Goal: Information Seeking & Learning: Find specific fact

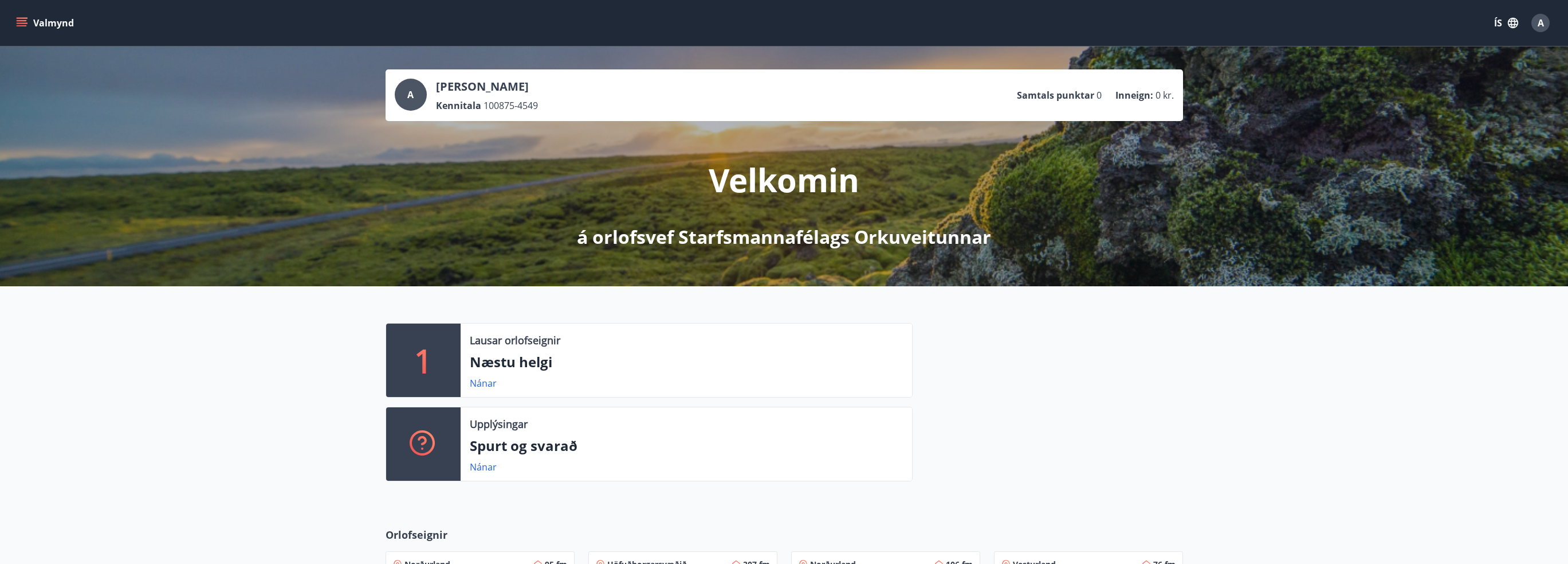
click at [307, 391] on div "1 Lausar orlofseignir Næstu helgi Nánar Upplýsingar Spurt og svarað Nánar" at bounding box center [784, 397] width 1568 height 222
click at [506, 369] on p "Næstu helgi" at bounding box center [687, 361] width 433 height 19
click at [446, 369] on div "1" at bounding box center [423, 360] width 75 height 74
click at [400, 358] on div "1" at bounding box center [423, 360] width 75 height 74
drag, startPoint x: 440, startPoint y: 352, endPoint x: 486, endPoint y: 344, distance: 46.7
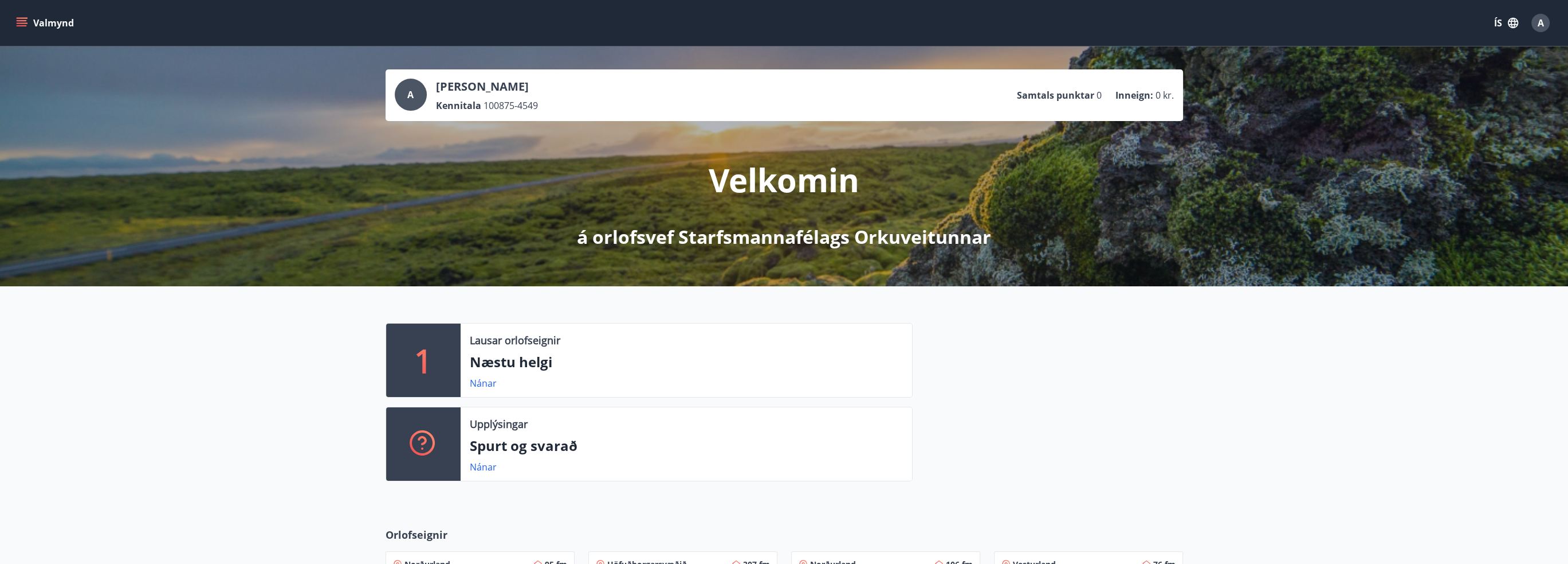
click at [446, 352] on div "1" at bounding box center [423, 360] width 75 height 74
click at [495, 341] on p "Lausar orlofseignir" at bounding box center [514, 340] width 90 height 15
click at [487, 381] on link "Nánar" at bounding box center [484, 383] width 27 height 13
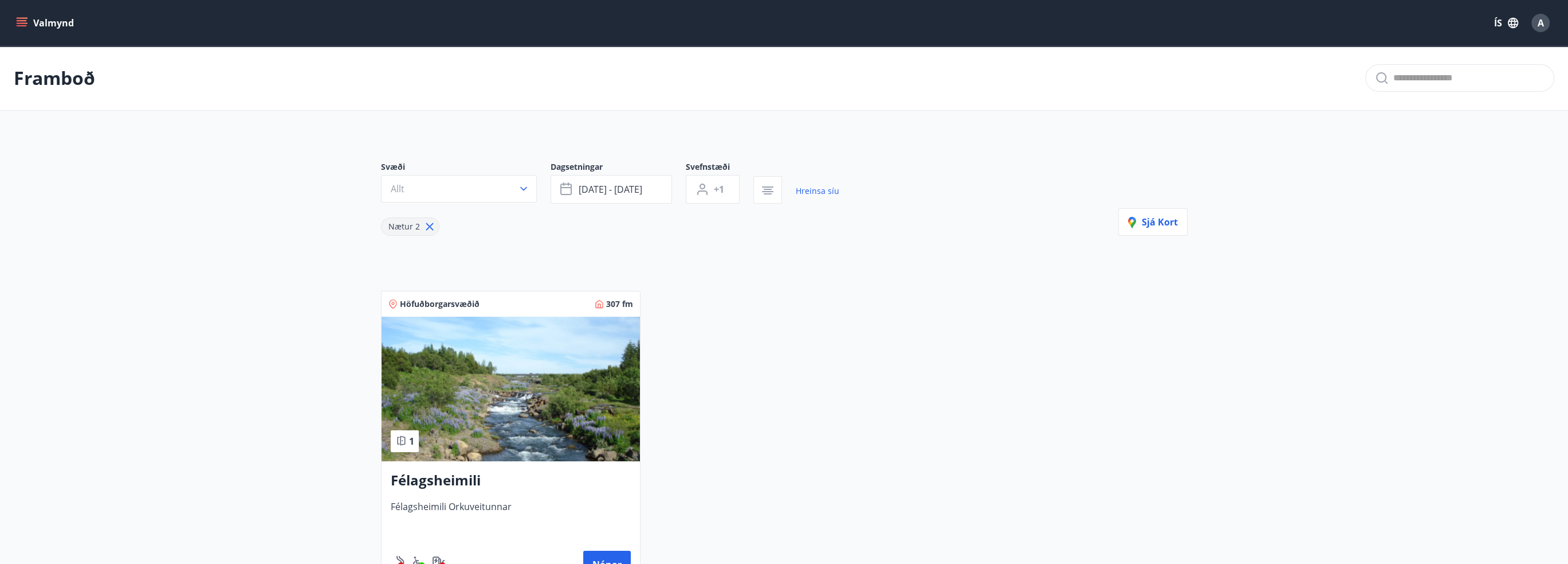
click at [23, 23] on icon "menu" at bounding box center [23, 23] width 13 height 1
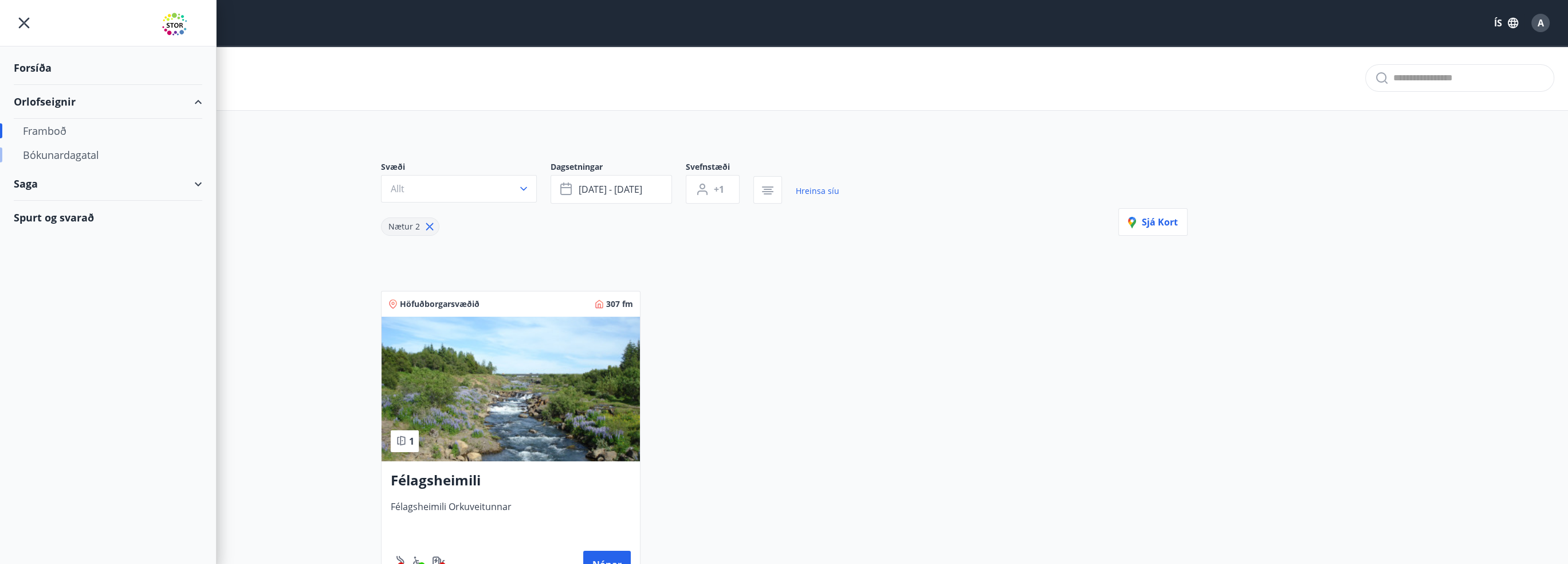
click at [54, 150] on div "Bókunardagatal" at bounding box center [107, 155] width 170 height 24
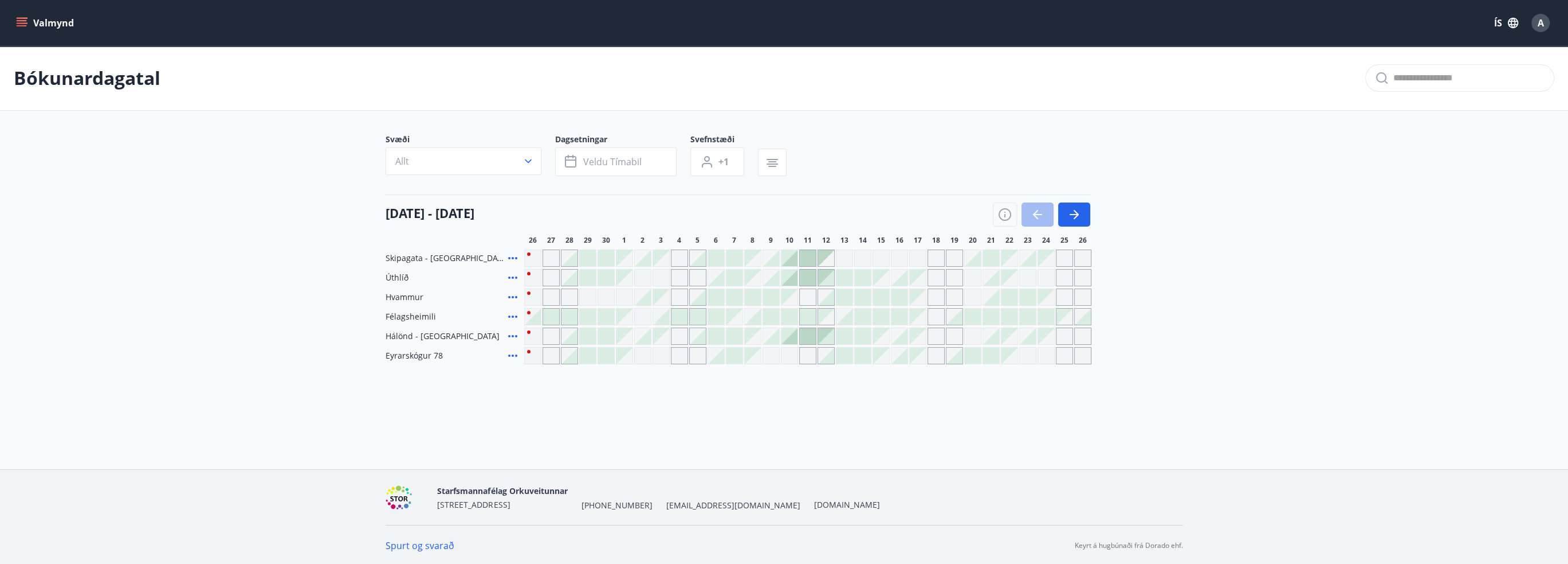
click at [161, 256] on main "Bókunardagatal Svæði Allt Dagsetningar Veldu tímabil Svefnstæði +1 [DATE] - [DA…" at bounding box center [784, 204] width 1568 height 318
click at [616, 156] on span "Veldu tímabil" at bounding box center [613, 162] width 58 height 13
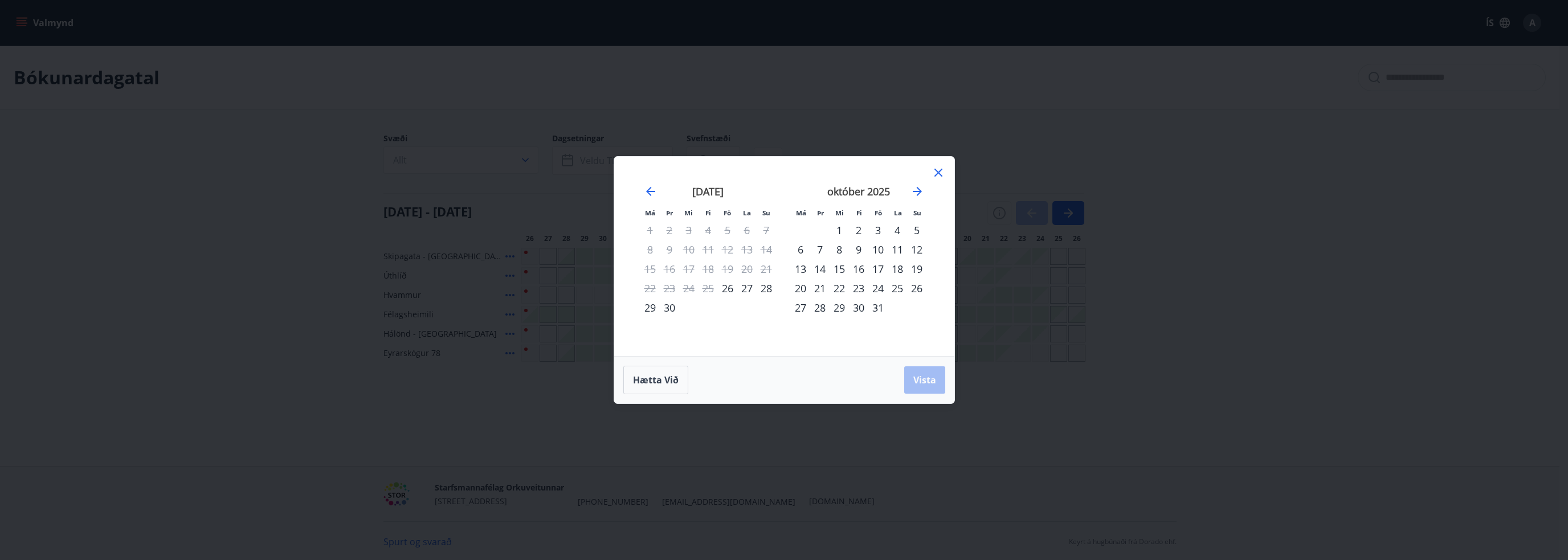
click at [409, 96] on div "Má Þr Mi Fi Fö La Su Má Þr Mi Fi Fö La Su [DATE] 1 2 3 4 5 6 7 8 9 10 11 12 13 …" at bounding box center [784, 280] width 1568 height 560
click at [933, 175] on icon at bounding box center [938, 172] width 14 height 14
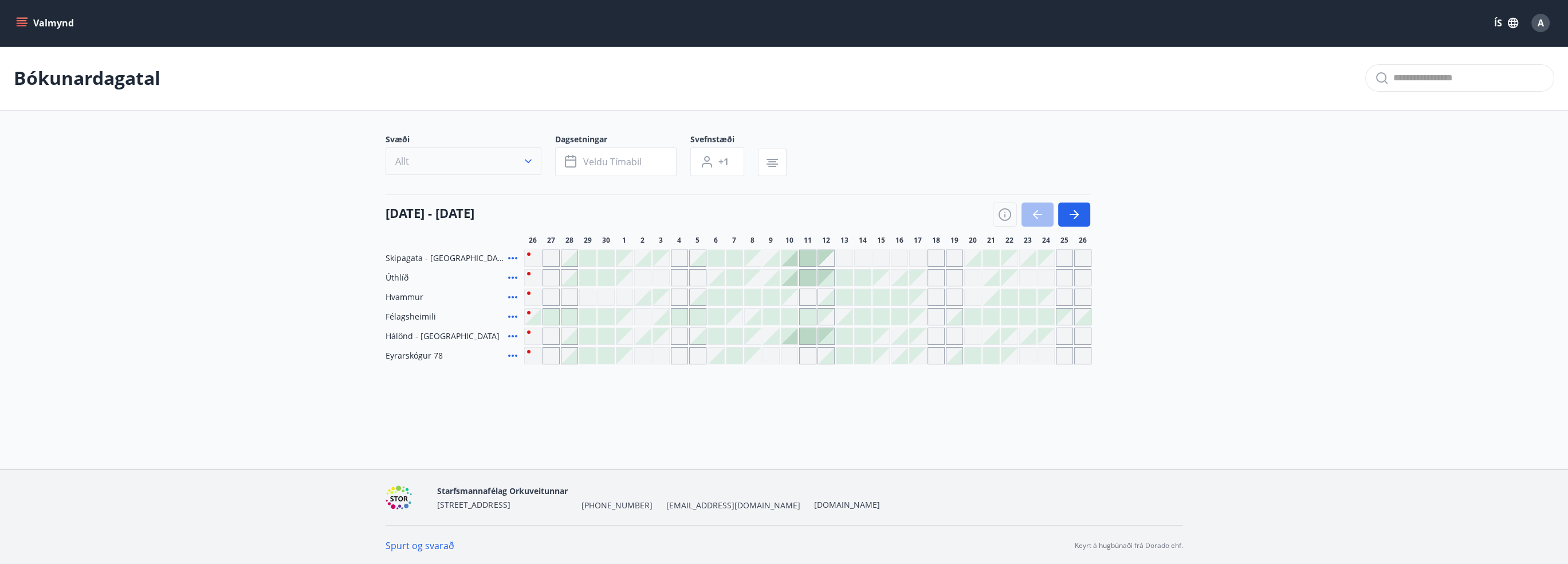
click at [528, 159] on icon "button" at bounding box center [528, 161] width 12 height 12
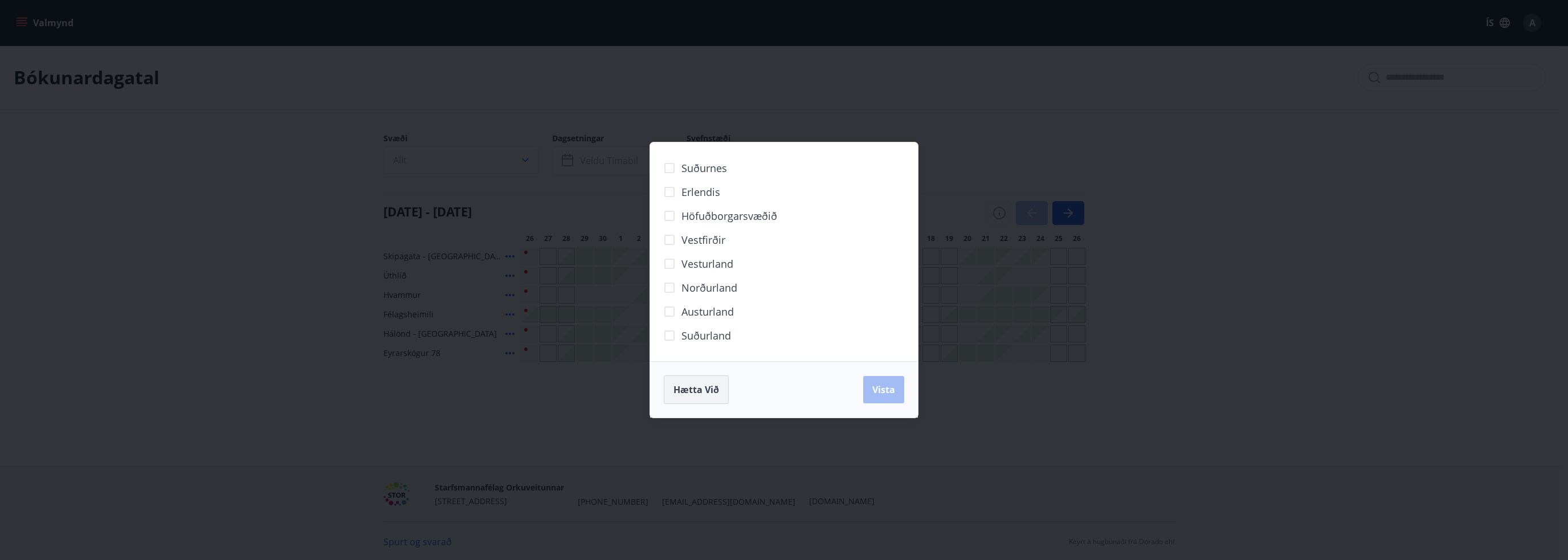
click at [688, 390] on span "Hætta við" at bounding box center [696, 389] width 45 height 13
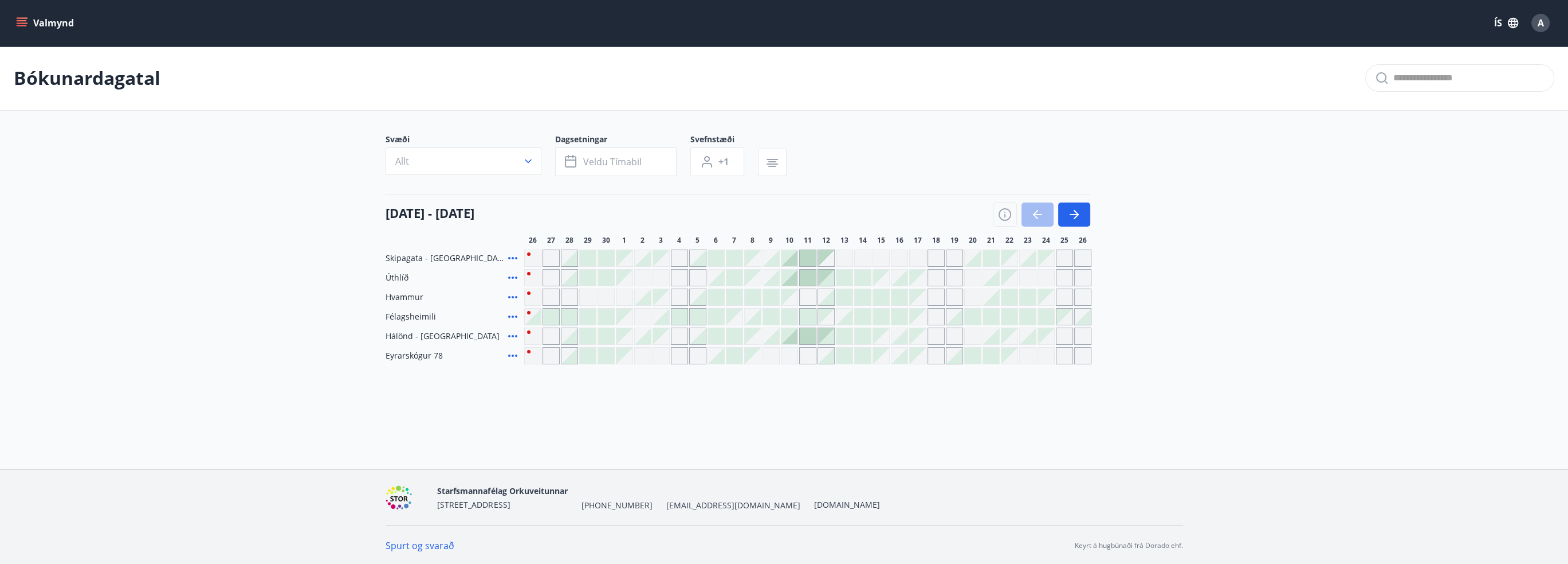
click at [299, 294] on main "Bókunardagatal Svæði Allt Dagsetningar Veldu tímabil Svefnstæði +1 [DATE] - [DA…" at bounding box center [784, 204] width 1568 height 318
click at [1080, 214] on icon "button" at bounding box center [1074, 214] width 14 height 14
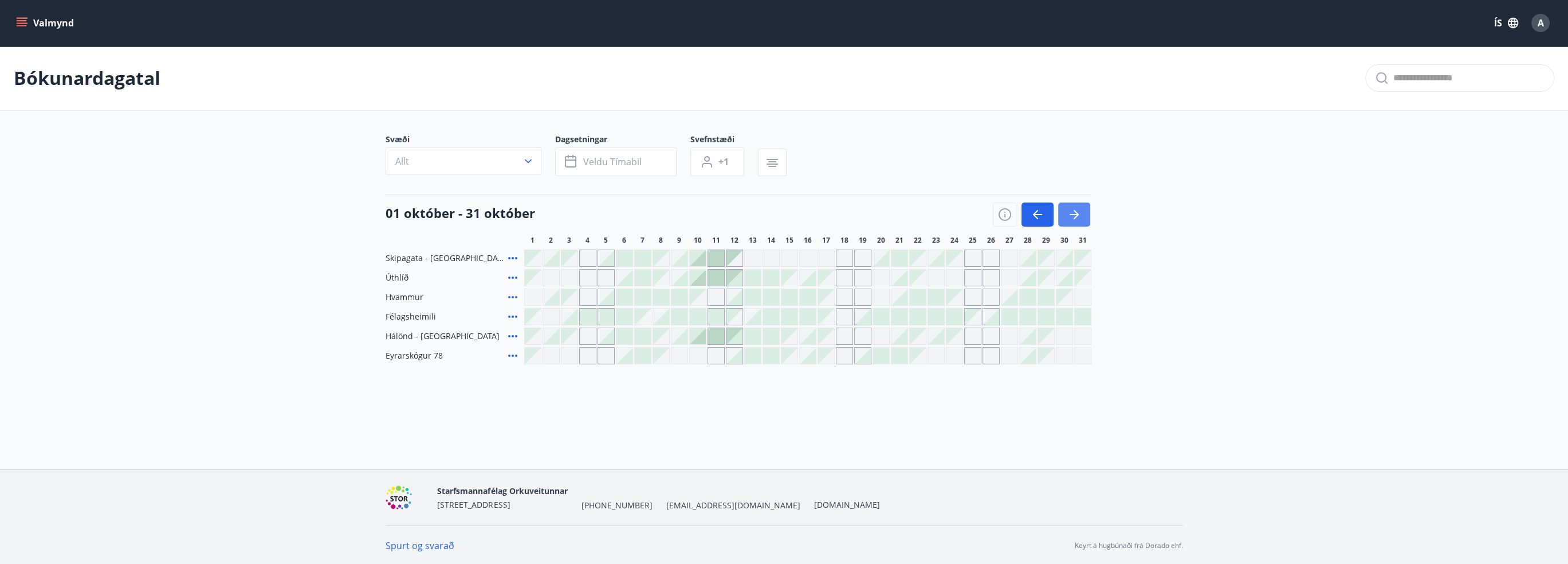
click at [1080, 214] on icon "button" at bounding box center [1074, 214] width 14 height 14
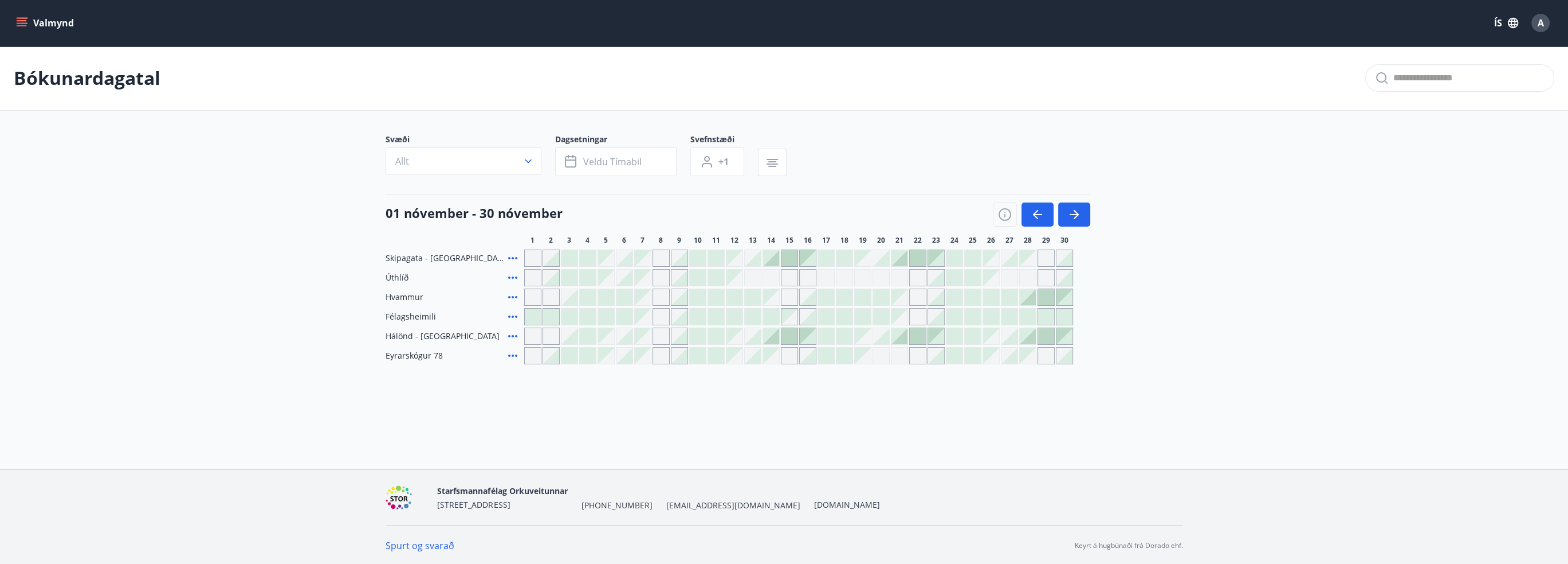
click at [622, 398] on div "Bókunardagatal Svæði Allt Dagsetningar Veldu tímabil Svefnstæði +1 [DATE] - [DA…" at bounding box center [784, 228] width 1568 height 364
click at [967, 293] on div at bounding box center [973, 297] width 16 height 16
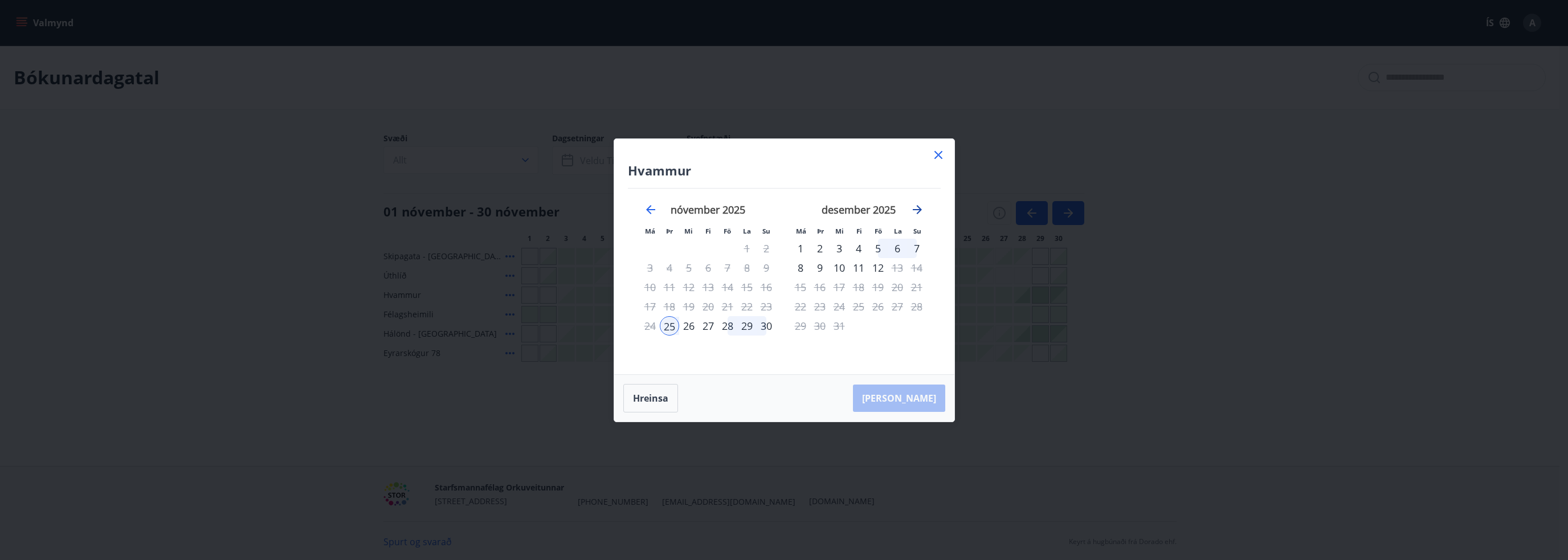
click at [915, 210] on icon "Move forward to switch to the next month." at bounding box center [917, 209] width 14 height 14
click at [654, 207] on icon "Move backward to switch to the previous month." at bounding box center [650, 209] width 14 height 14
click at [941, 156] on icon at bounding box center [938, 155] width 14 height 14
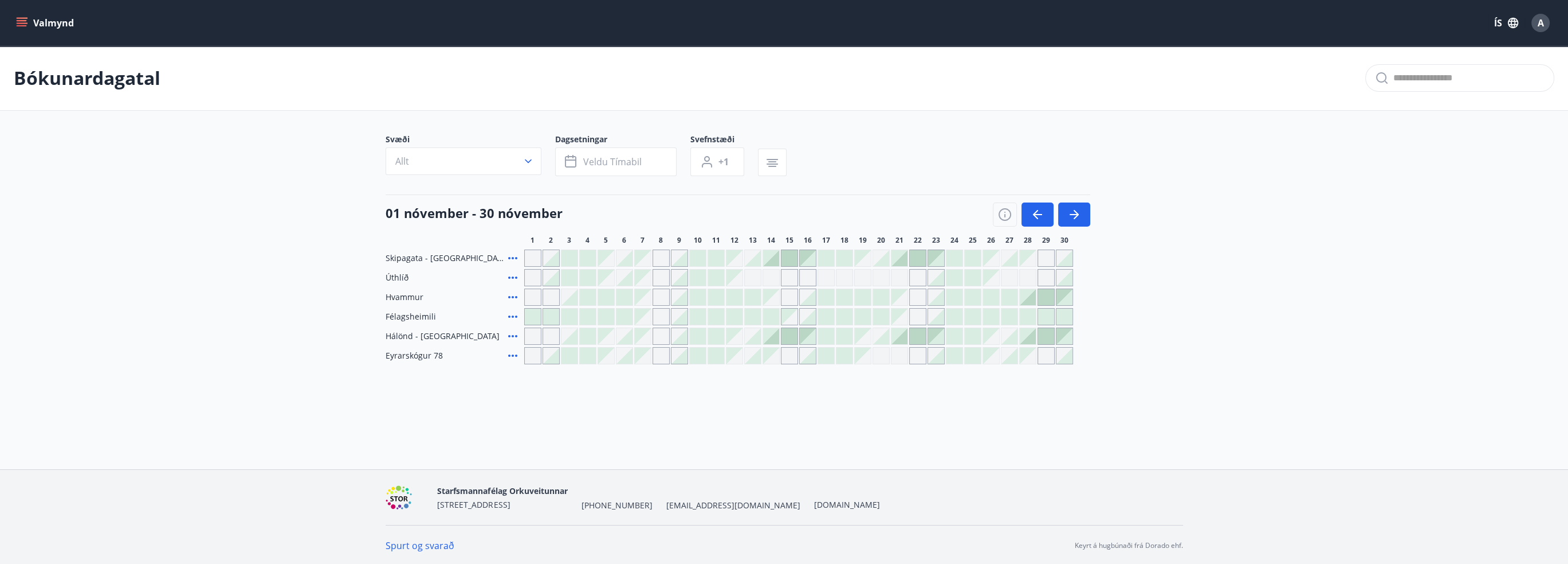
click at [1080, 401] on div "Bókunardagatal Svæði Allt Dagsetningar Veldu tímabil Svefnstæði +1 [DATE] - [DA…" at bounding box center [784, 228] width 1568 height 364
click at [825, 412] on div "Valmynd ÍS A Bókunardagatal Svæði Allt Dagsetningar Veldu tímabil Svefnstæði +1…" at bounding box center [784, 234] width 1568 height 469
click at [214, 220] on main "Bókunardagatal Svæði Allt Dagsetningar Veldu tímabil Svefnstæði +1 [DATE] - [DA…" at bounding box center [784, 204] width 1568 height 318
click at [28, 18] on button "Valmynd" at bounding box center [46, 23] width 65 height 21
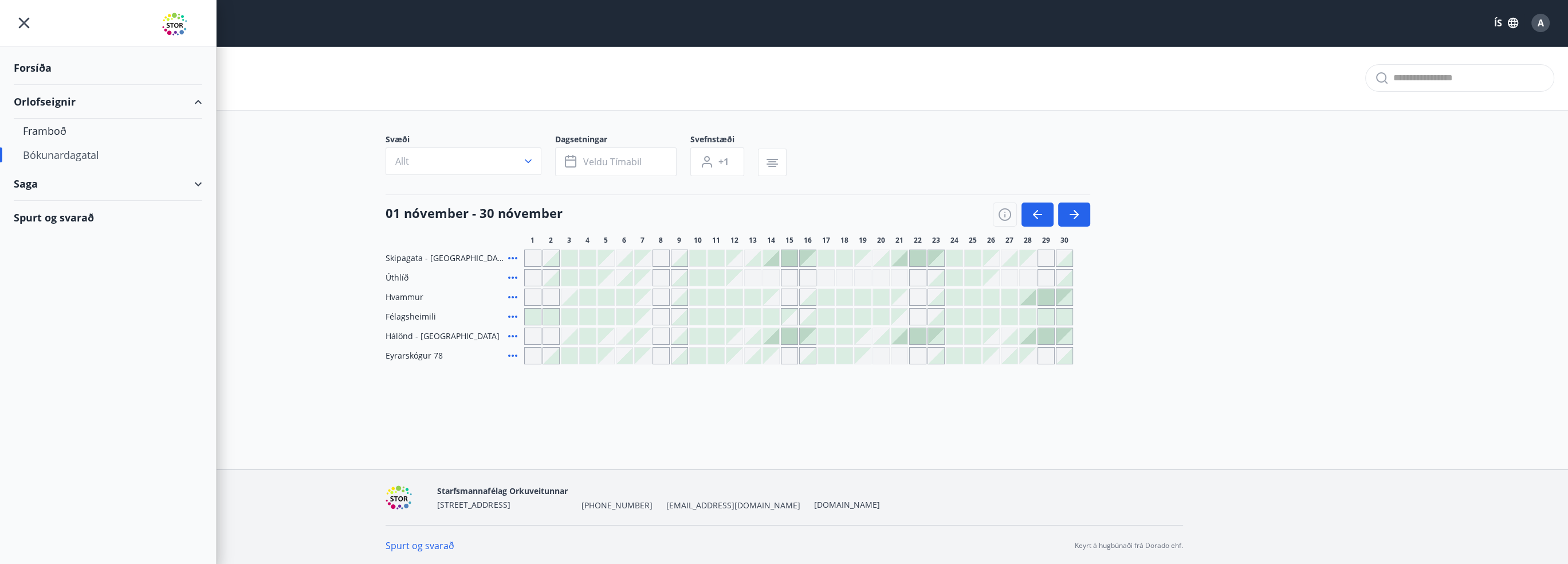
click at [43, 98] on div "Orlofseignir" at bounding box center [107, 101] width 188 height 34
click at [44, 101] on div "Orlofseignir" at bounding box center [107, 101] width 188 height 34
click at [49, 129] on div "Framboð" at bounding box center [107, 130] width 170 height 24
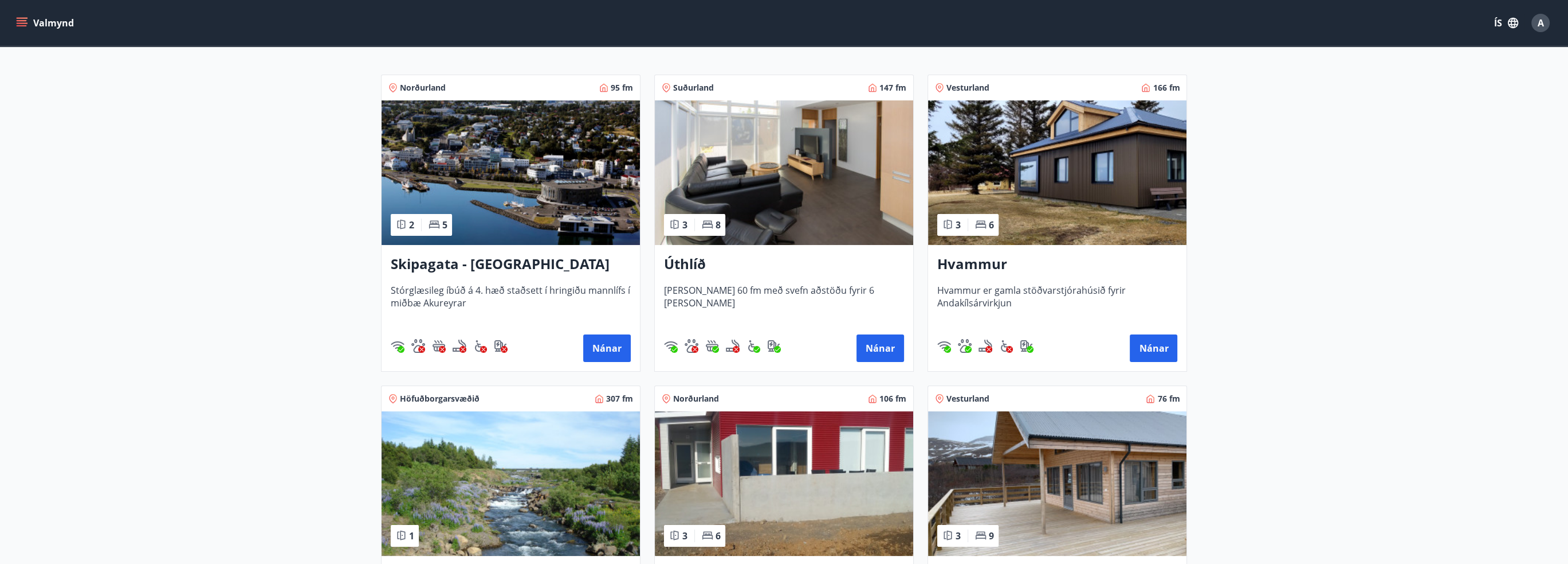
scroll to position [114, 0]
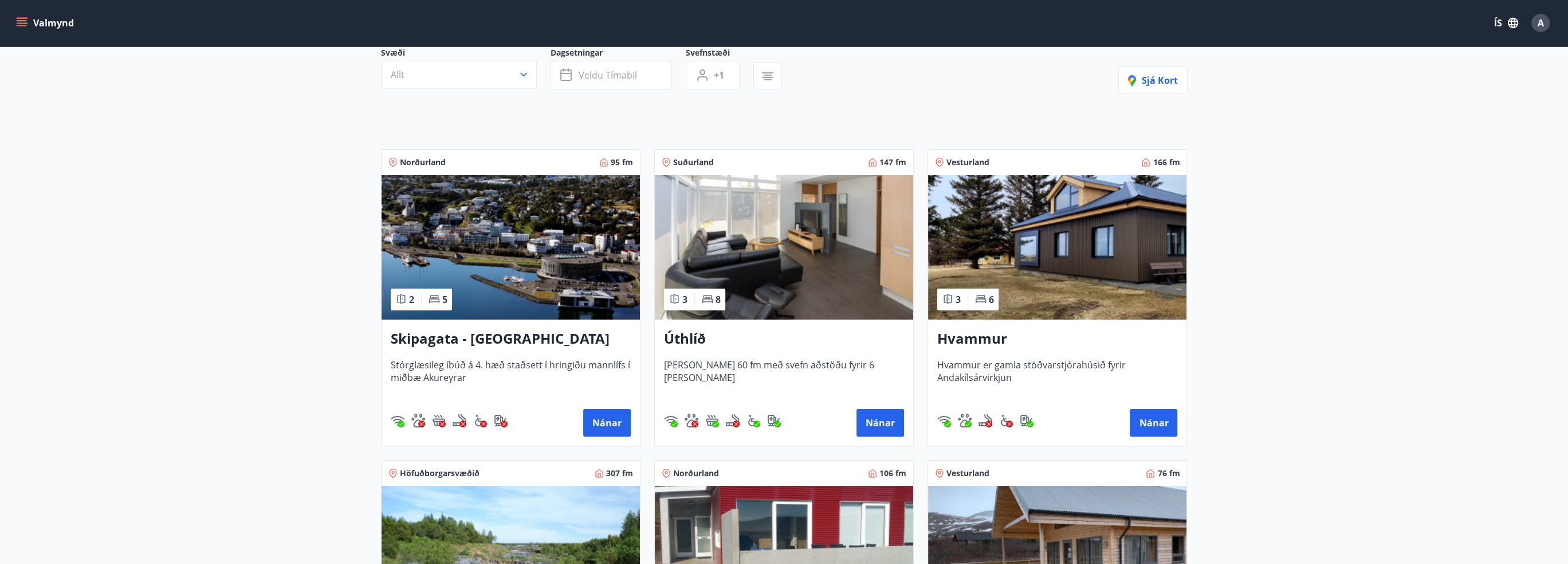
click at [976, 338] on h3 "Hvammur" at bounding box center [1057, 339] width 240 height 21
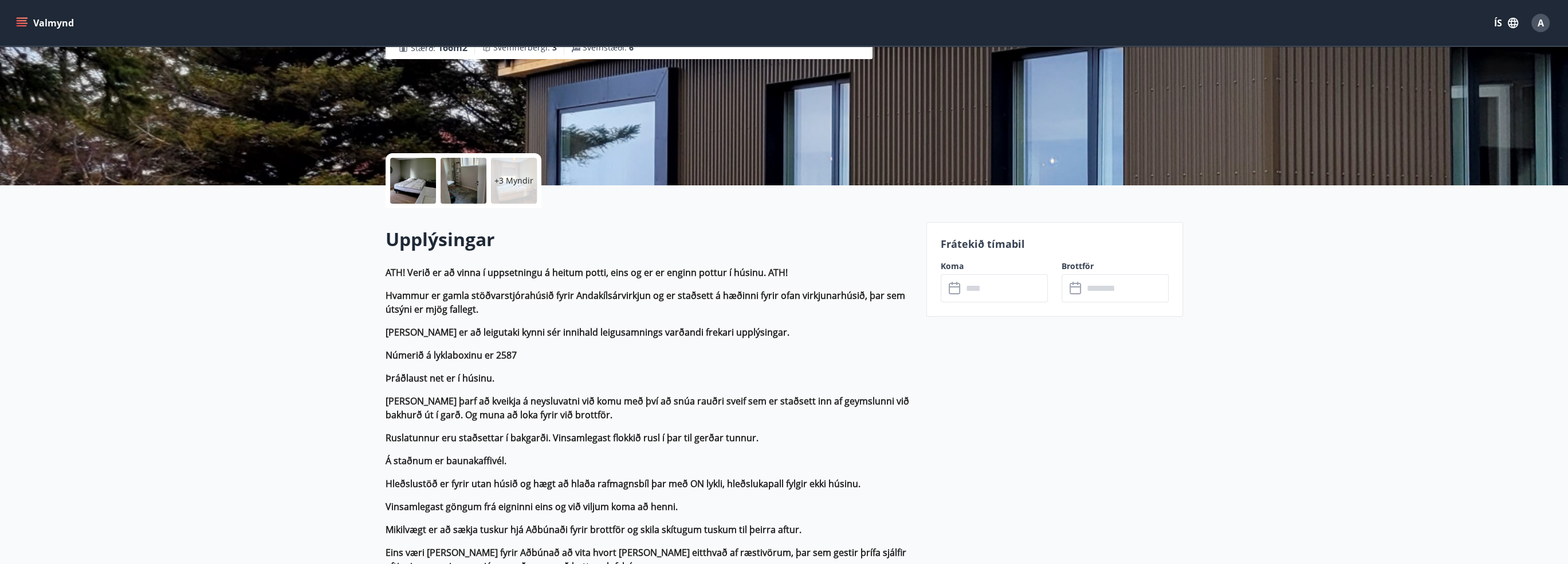
scroll to position [172, 0]
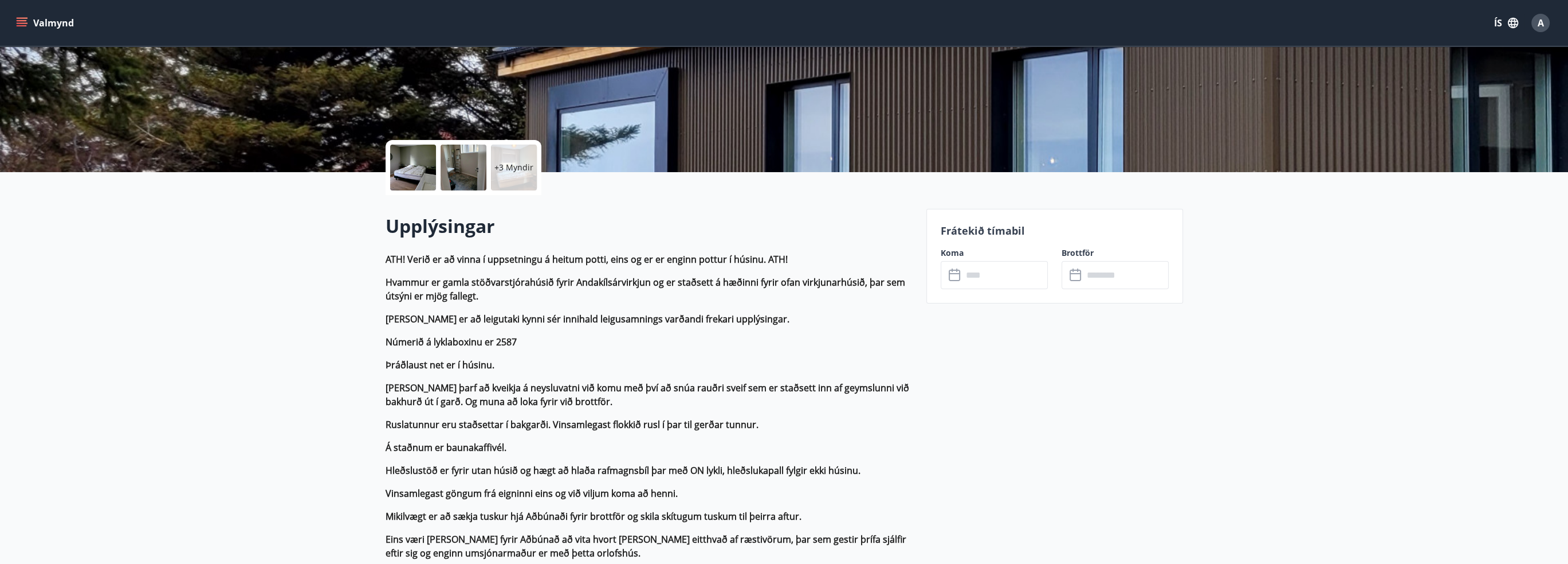
click at [467, 336] on strong "Númerið á lyklaboxinu er 2587" at bounding box center [451, 342] width 131 height 13
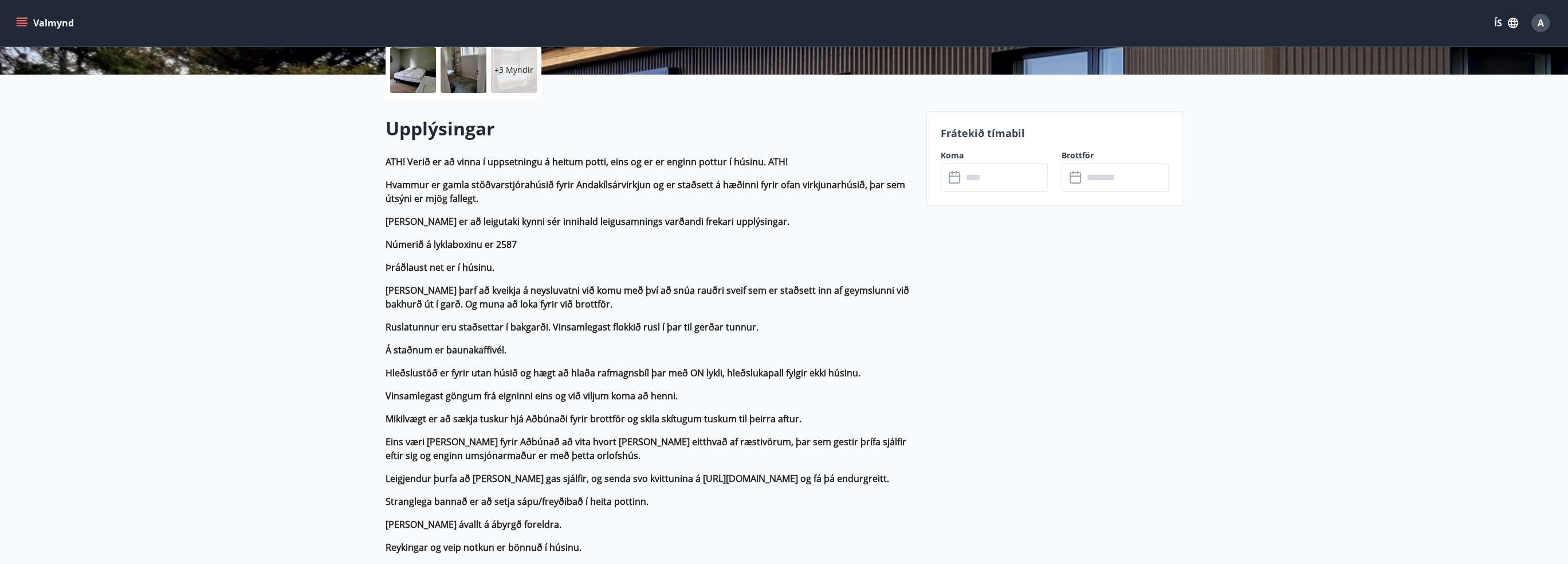
scroll to position [287, 0]
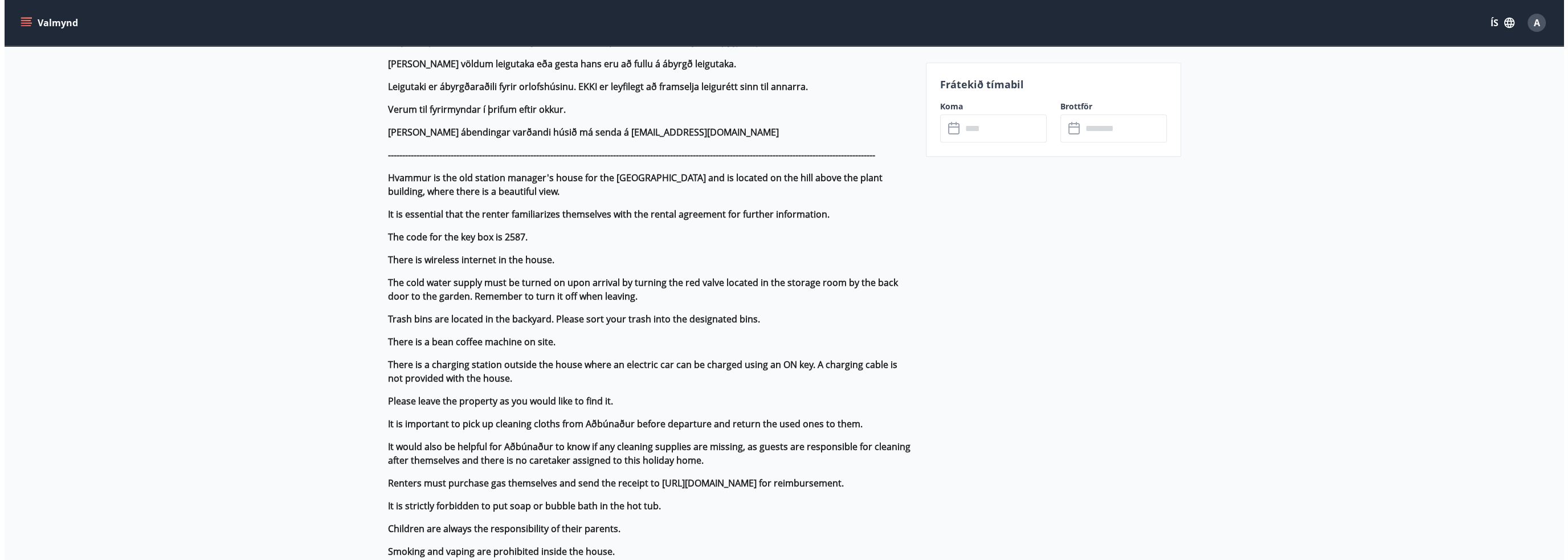
scroll to position [0, 0]
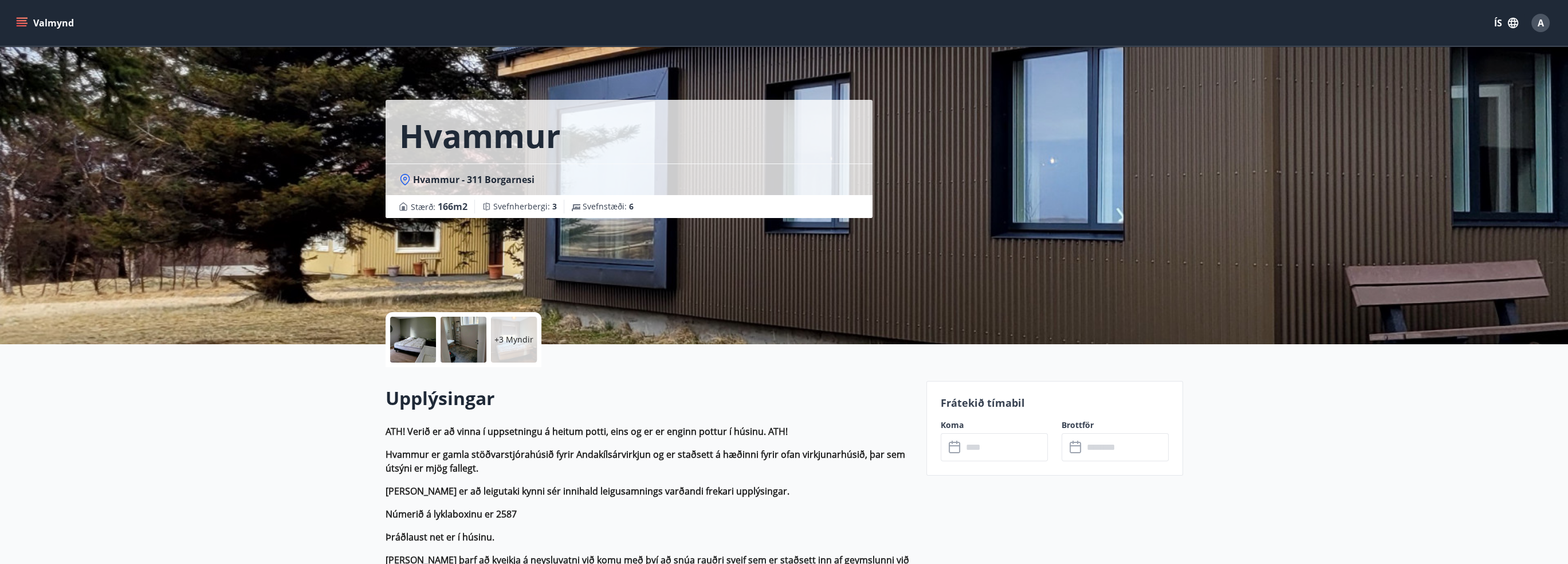
click at [667, 387] on h2 "Upplýsingar" at bounding box center [648, 398] width 527 height 26
click at [445, 343] on div at bounding box center [463, 339] width 46 height 46
